Goal: Information Seeking & Learning: Learn about a topic

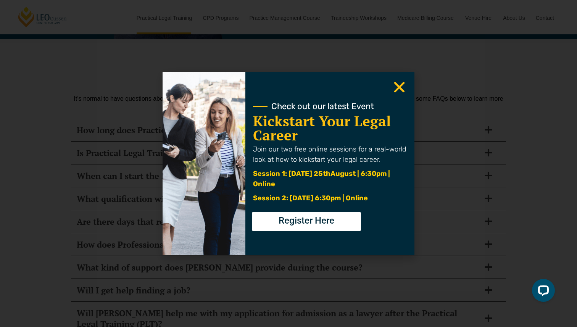
scroll to position [3681, 0]
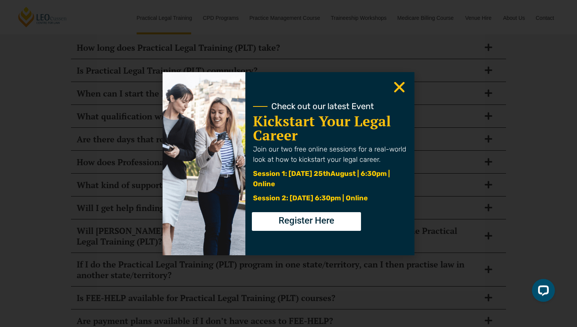
click at [399, 88] on use "Close" at bounding box center [399, 87] width 11 height 11
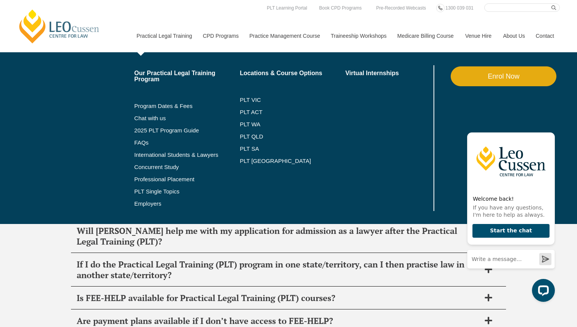
click at [149, 37] on link "Practical Legal Training" at bounding box center [164, 35] width 66 height 33
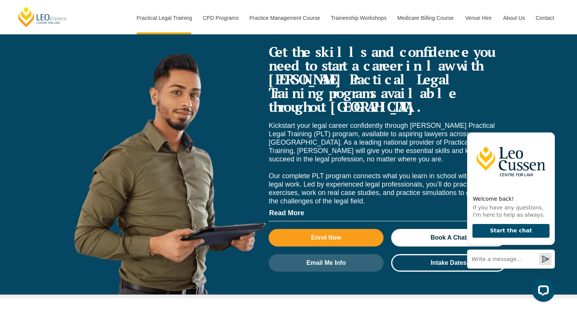
scroll to position [2881, 0]
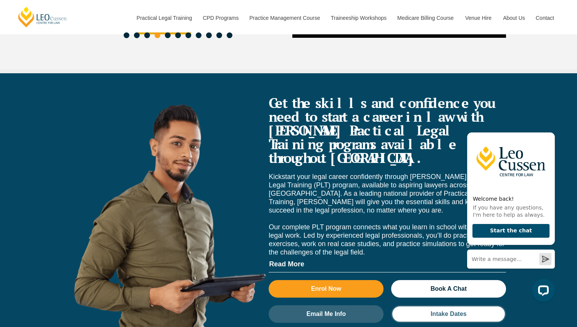
click at [438, 311] on span "Intake Dates" at bounding box center [448, 314] width 36 height 6
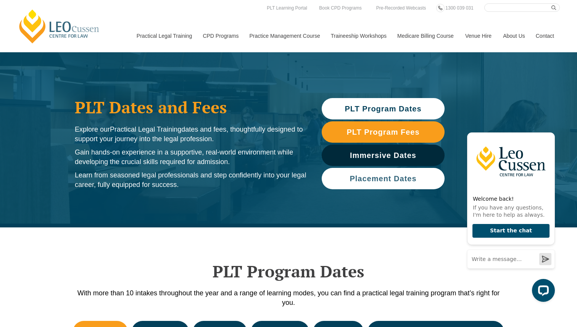
click at [379, 175] on span "Placement Dates" at bounding box center [383, 179] width 67 height 8
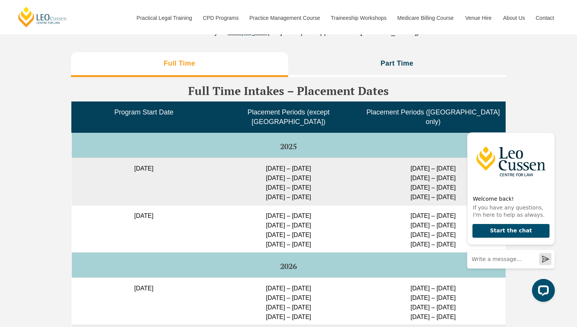
scroll to position [1892, 0]
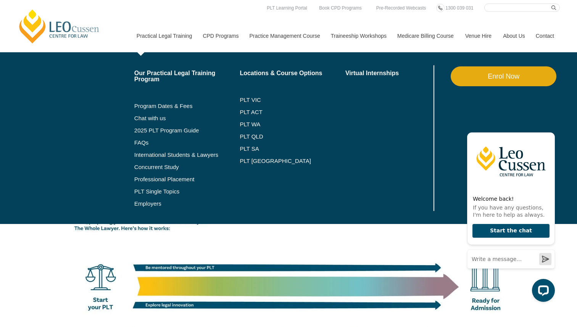
scroll to position [1064, 0]
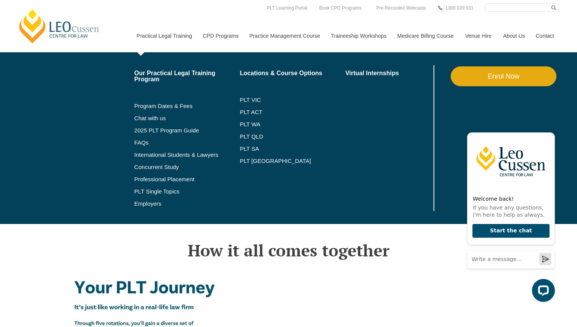
click at [163, 39] on link "Practical Legal Training" at bounding box center [164, 35] width 66 height 33
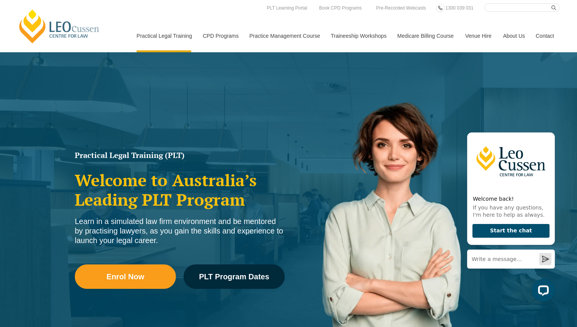
click at [221, 79] on div "Practical Legal Training (PLT) Welcome to Australia’s Leading PLT Program Learn…" at bounding box center [288, 220] width 577 height 336
click at [68, 40] on link "[PERSON_NAME] Centre for Law" at bounding box center [59, 26] width 84 height 36
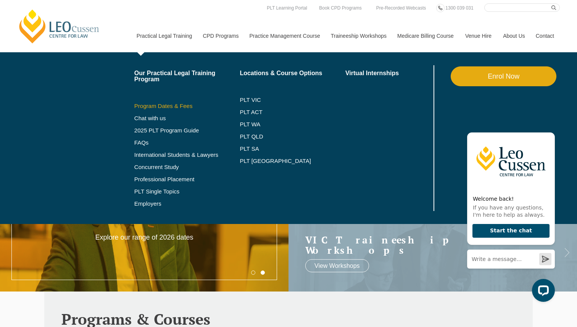
click at [141, 108] on link "Program Dates & Fees" at bounding box center [187, 106] width 106 height 6
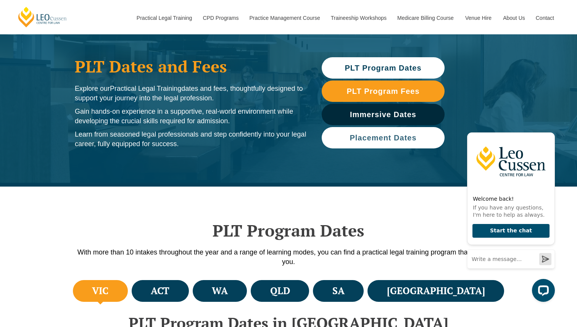
click at [375, 136] on span "Placement Dates" at bounding box center [383, 138] width 67 height 8
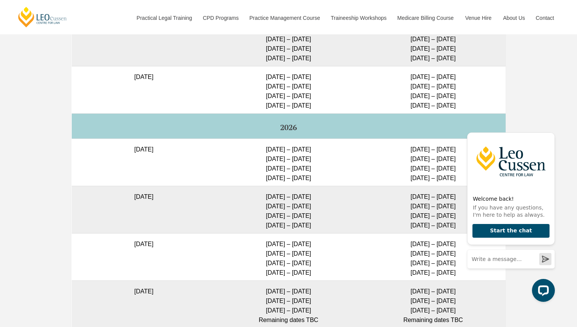
scroll to position [1842, 0]
